Goal: Check status: Check status

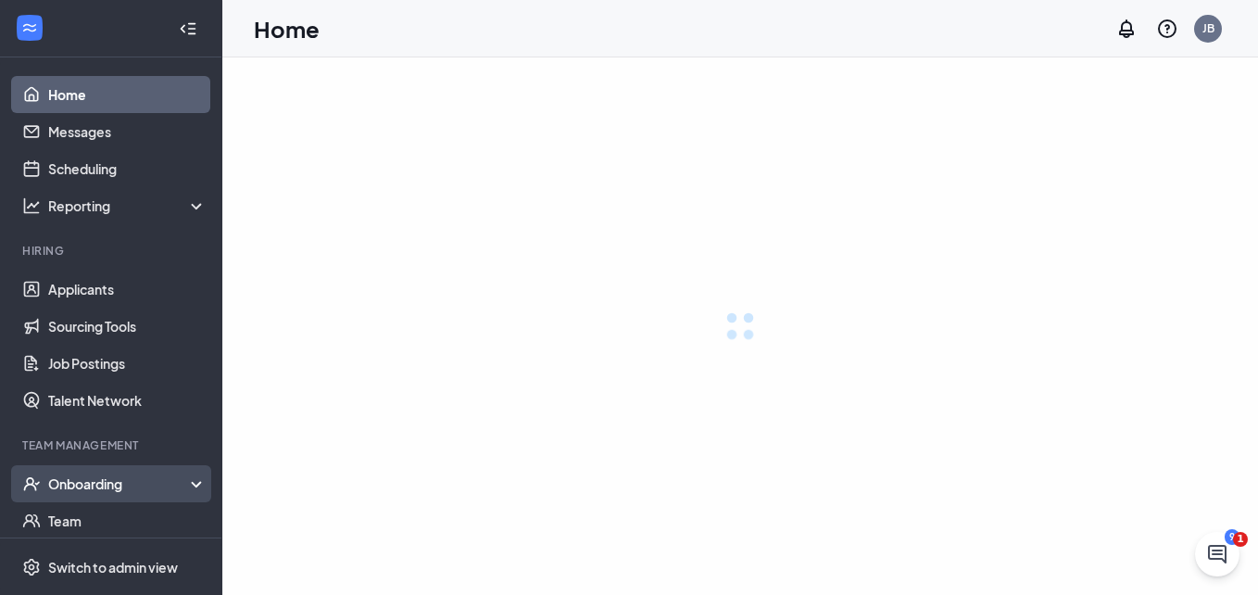
click at [75, 482] on div "Onboarding" at bounding box center [127, 483] width 159 height 19
click at [82, 520] on link "Overview" at bounding box center [127, 520] width 158 height 37
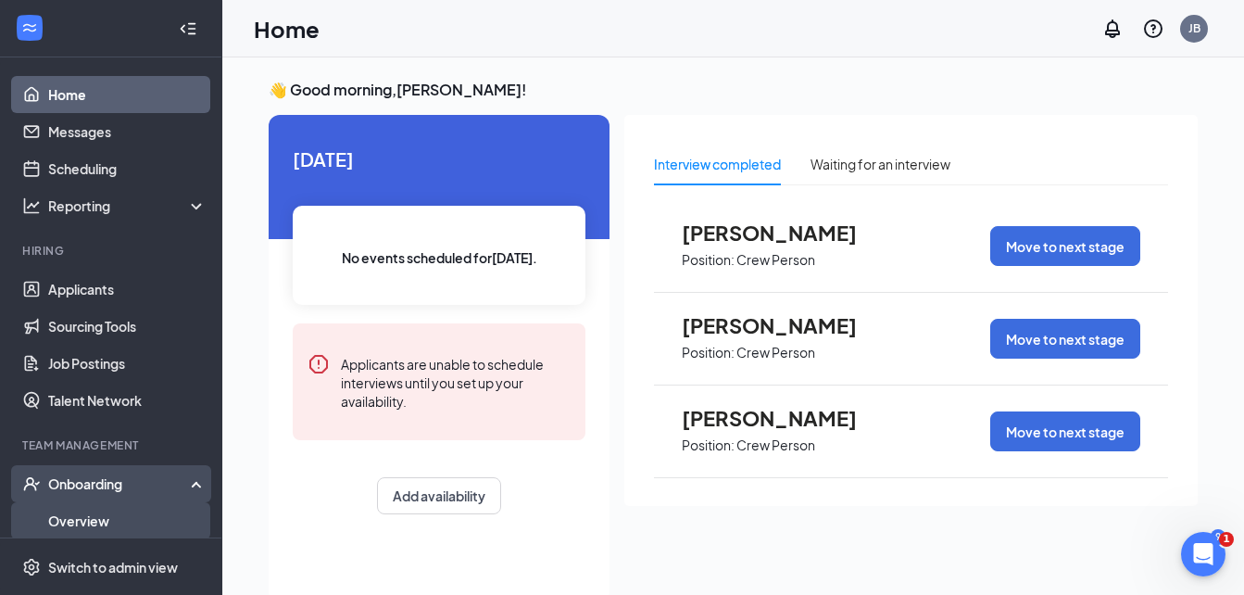
click at [91, 522] on link "Overview" at bounding box center [127, 520] width 158 height 37
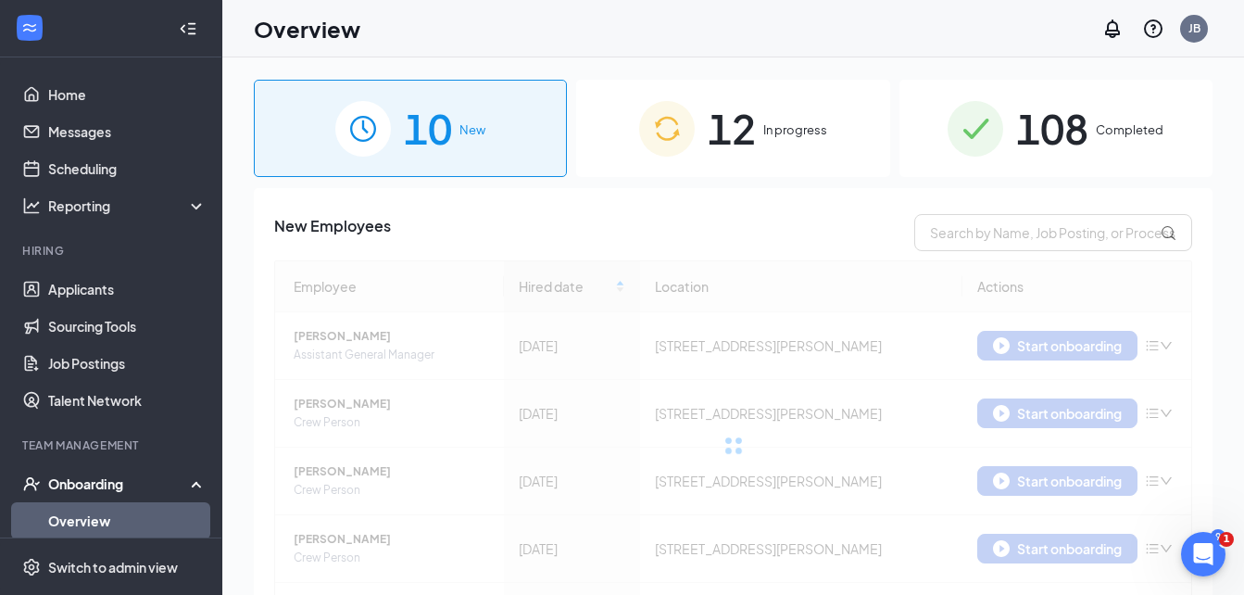
click at [1049, 124] on span "108" at bounding box center [1052, 128] width 72 height 64
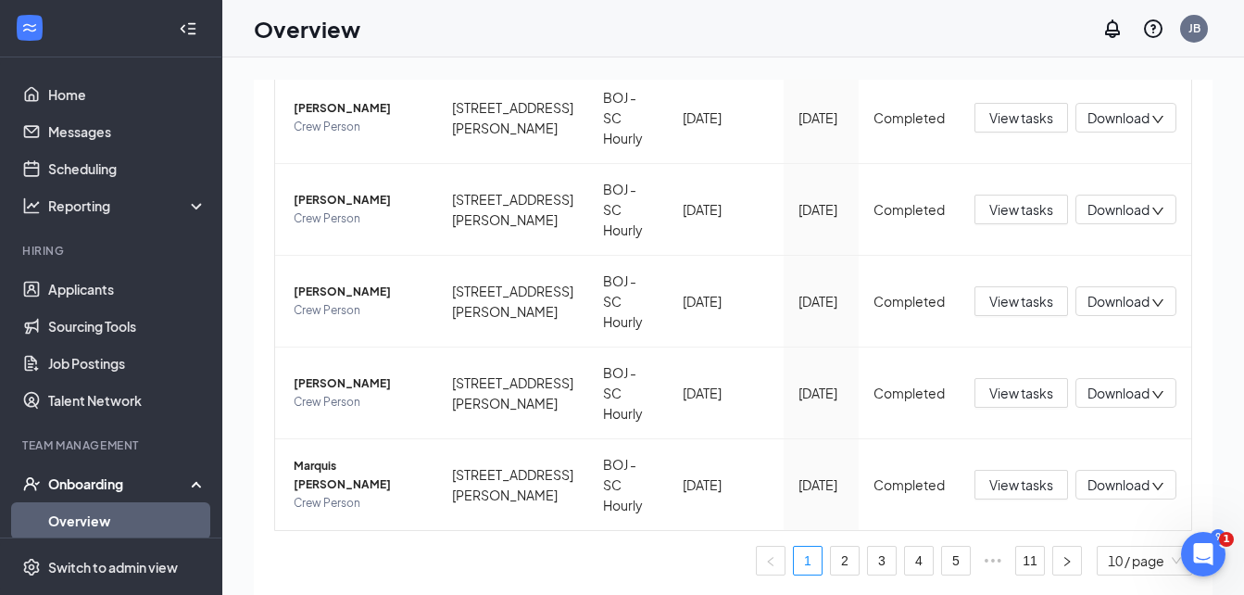
scroll to position [923, 0]
click at [1016, 556] on link "11" at bounding box center [1030, 561] width 28 height 28
click at [979, 564] on link "10" at bounding box center [993, 561] width 28 height 28
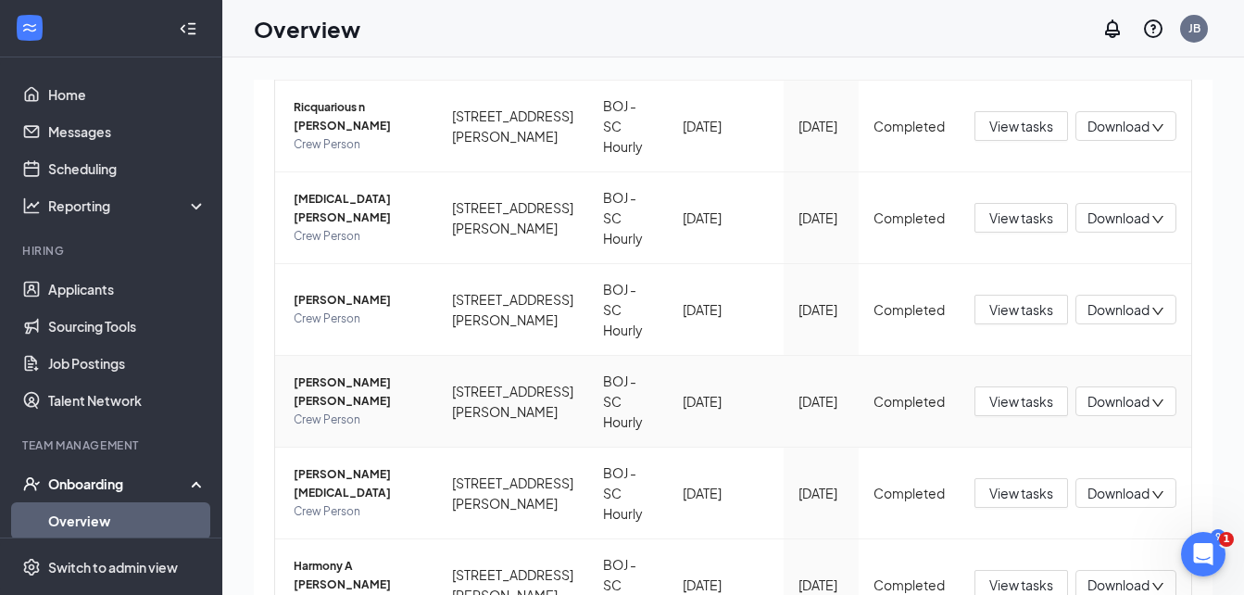
scroll to position [328, 0]
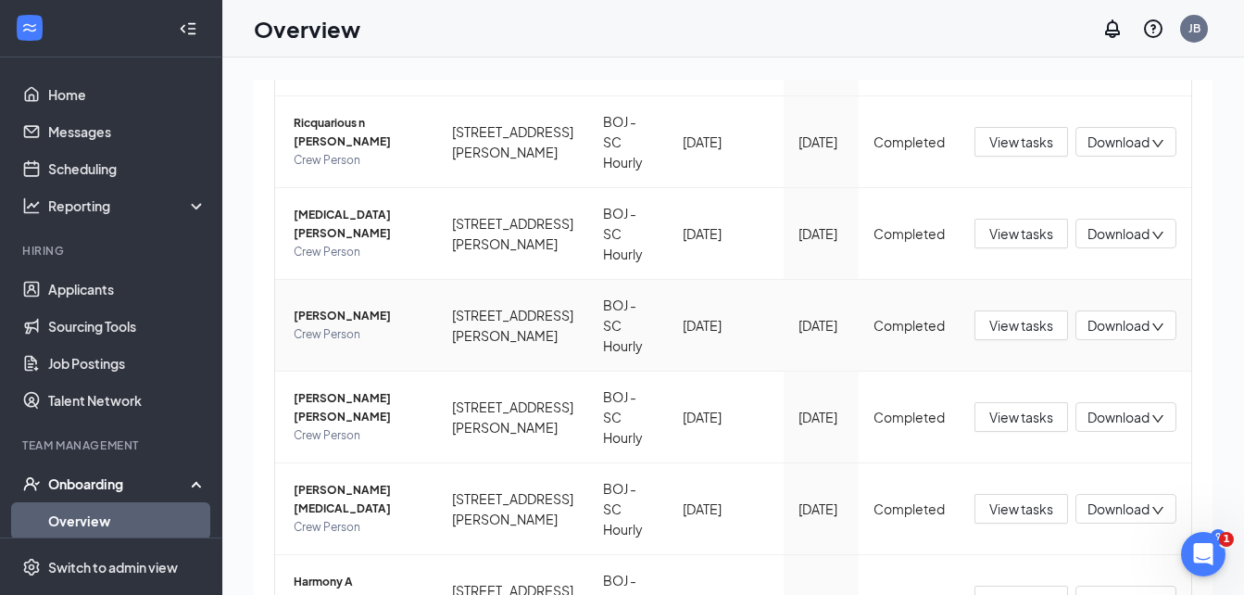
click at [366, 325] on span "[PERSON_NAME]" at bounding box center [358, 316] width 129 height 19
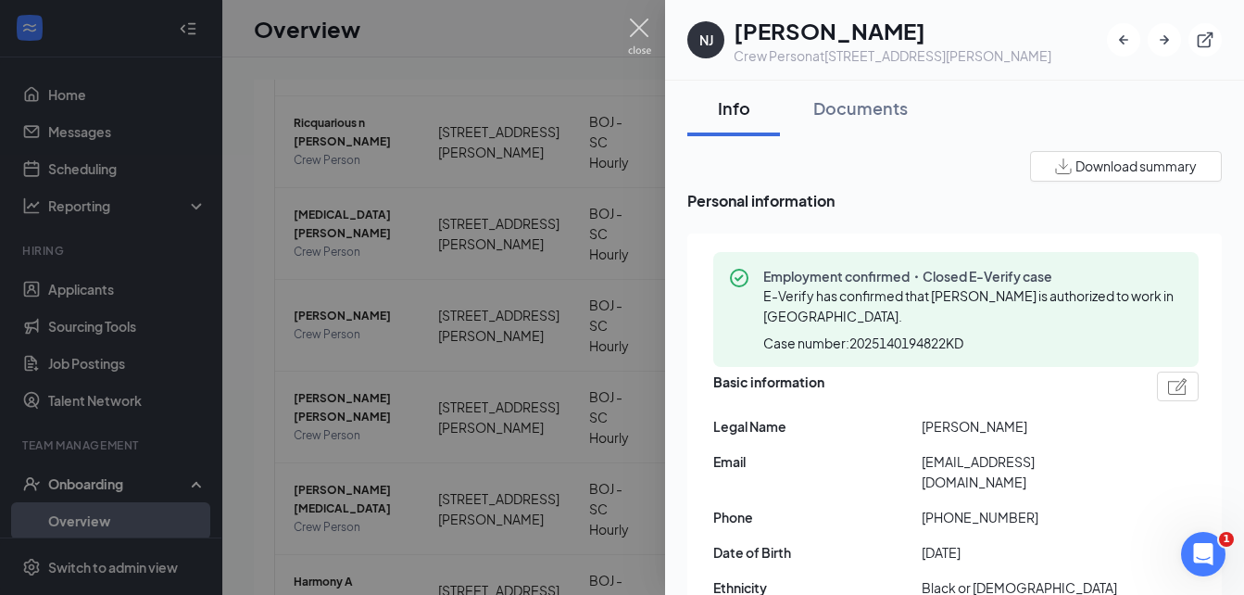
click at [645, 25] on img at bounding box center [639, 37] width 23 height 36
